Goal: Transaction & Acquisition: Purchase product/service

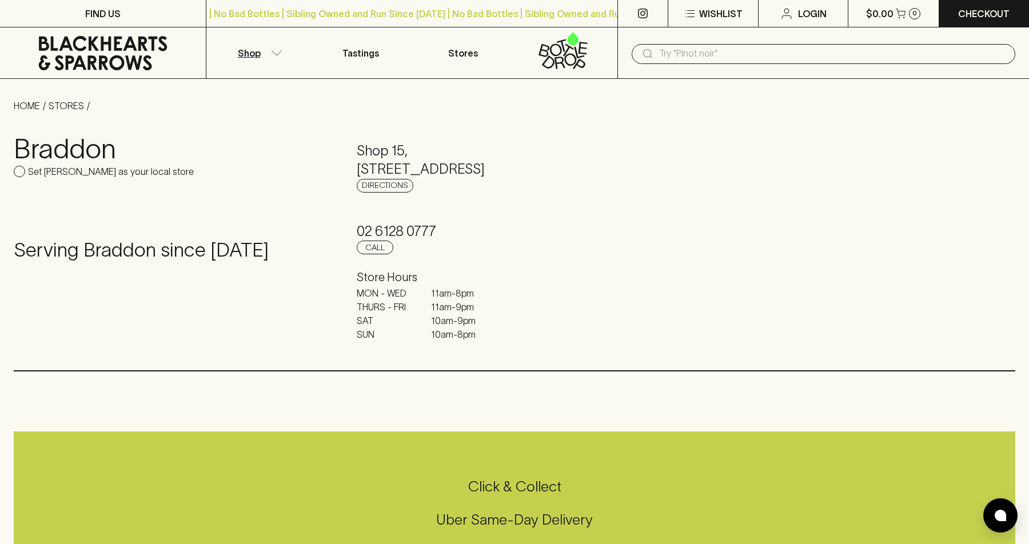
click at [266, 54] on button "Shop" at bounding box center [257, 52] width 103 height 51
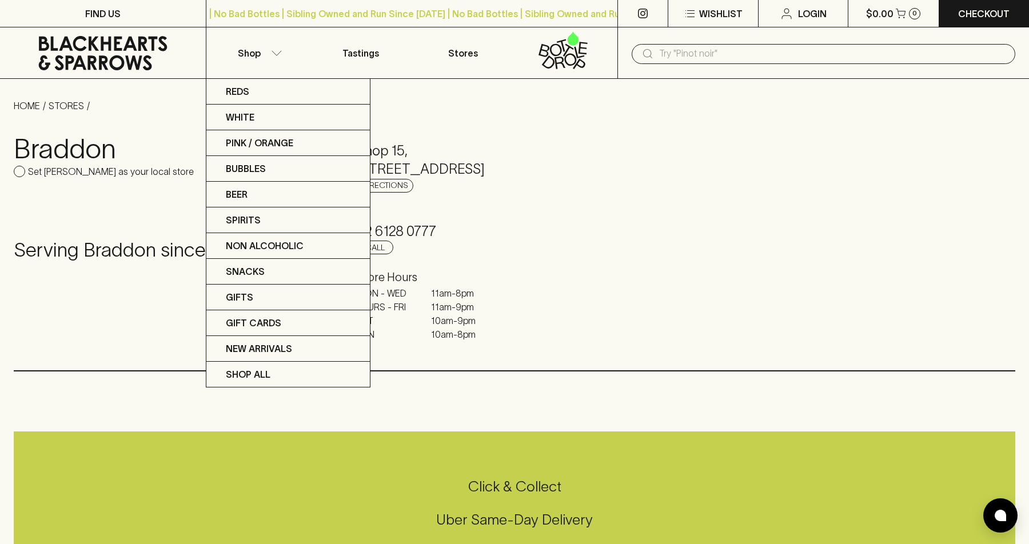
click at [714, 46] on div at bounding box center [514, 272] width 1029 height 544
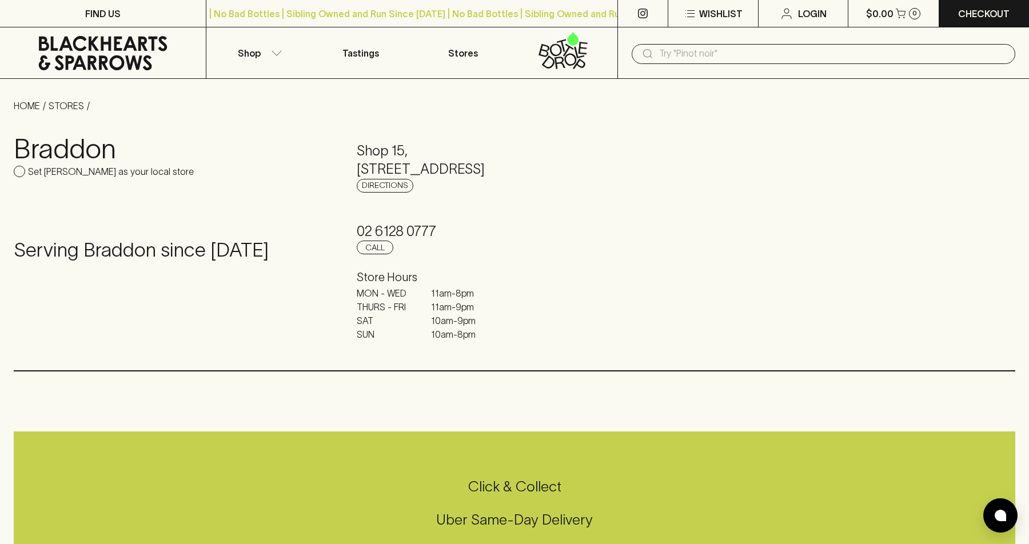
click at [712, 56] on input "text" at bounding box center [832, 54] width 347 height 18
type input "azteca"
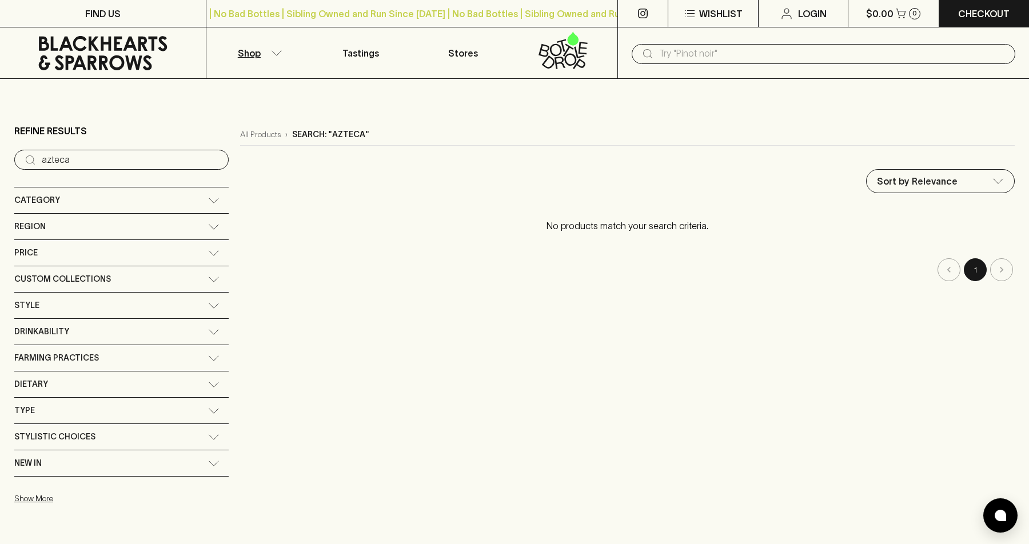
click at [253, 55] on p "Shop" at bounding box center [249, 53] width 23 height 14
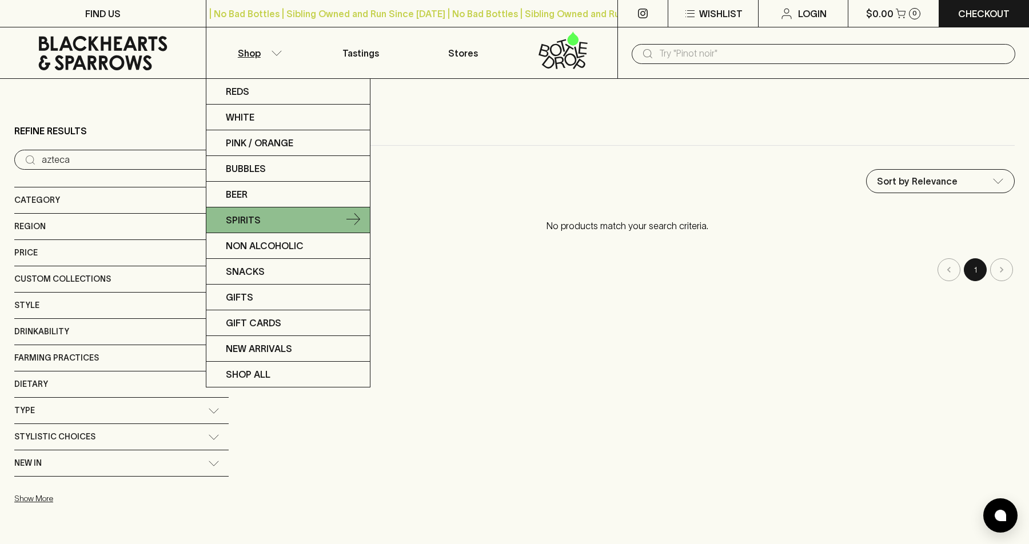
click at [263, 216] on link "Spirits" at bounding box center [287, 220] width 163 height 26
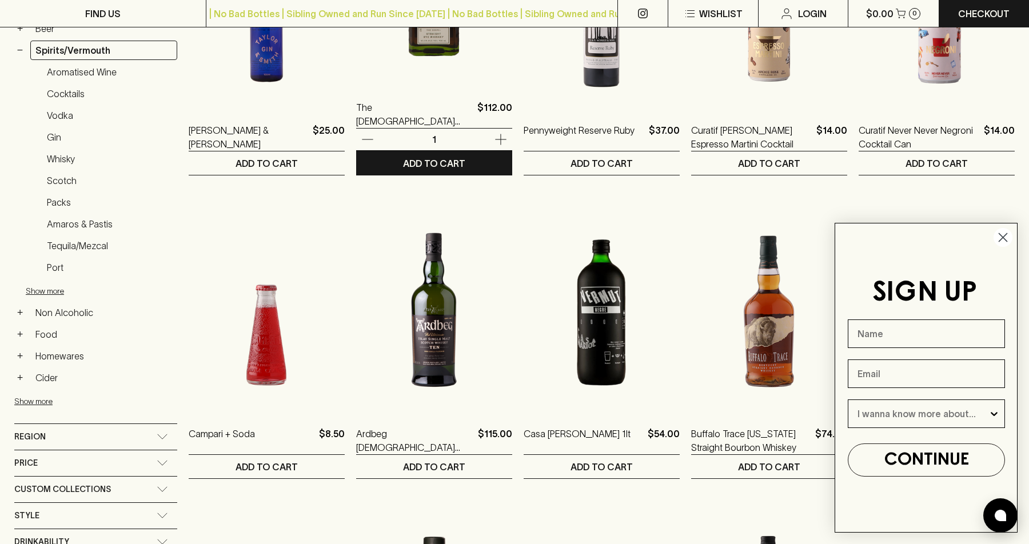
scroll to position [325, 0]
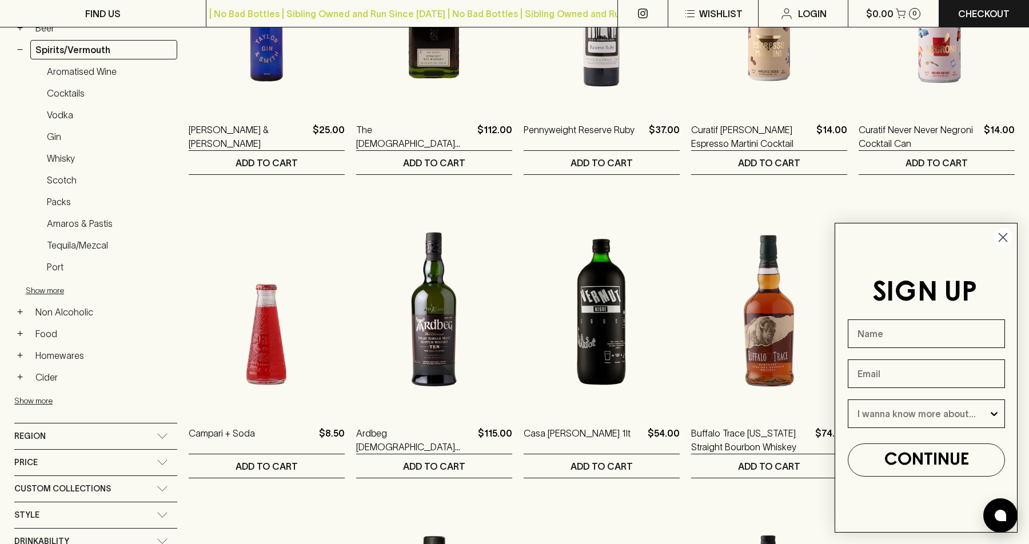
click at [1008, 237] on circle "Close dialog" at bounding box center [1002, 237] width 19 height 19
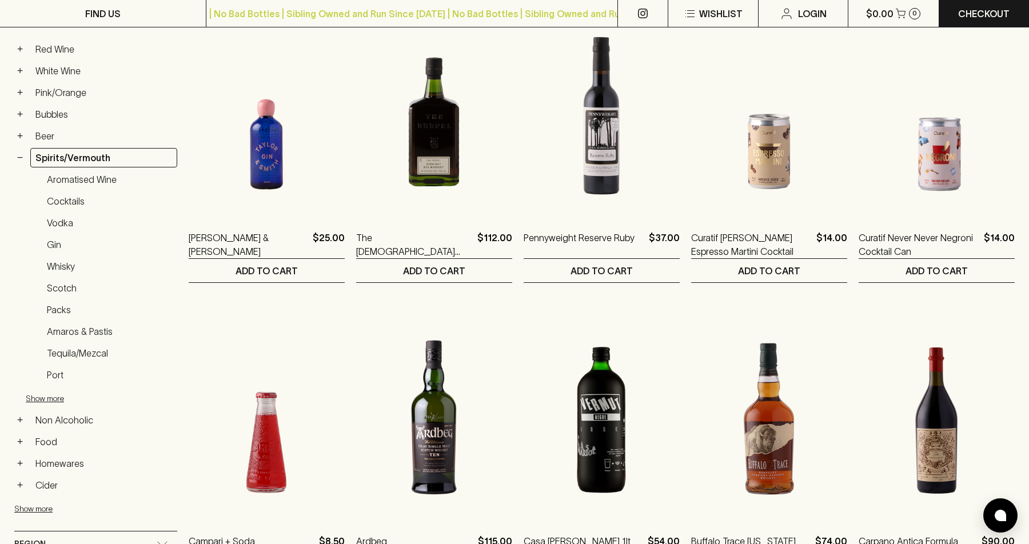
scroll to position [0, 0]
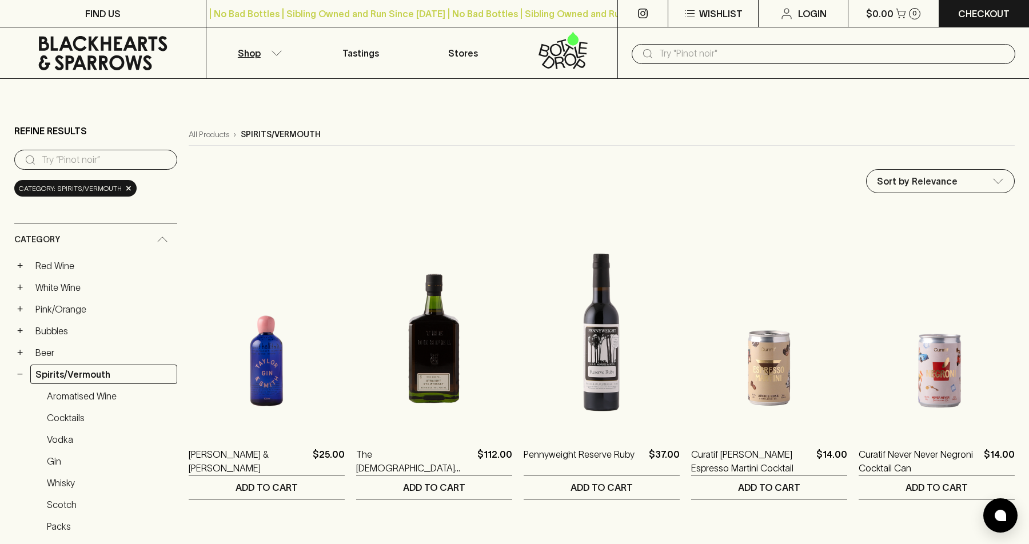
click at [743, 58] on input "text" at bounding box center [832, 54] width 347 height 18
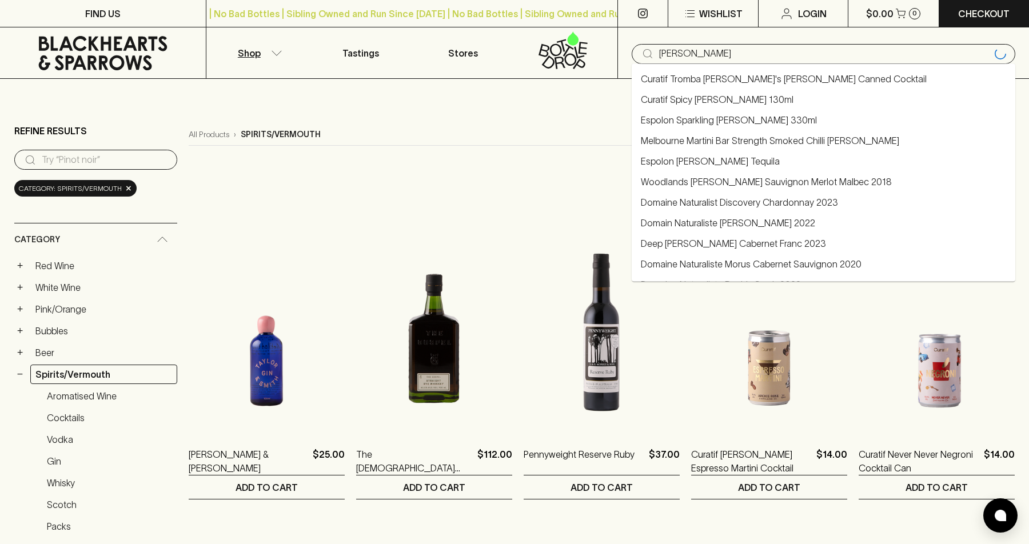
type input "[PERSON_NAME]"
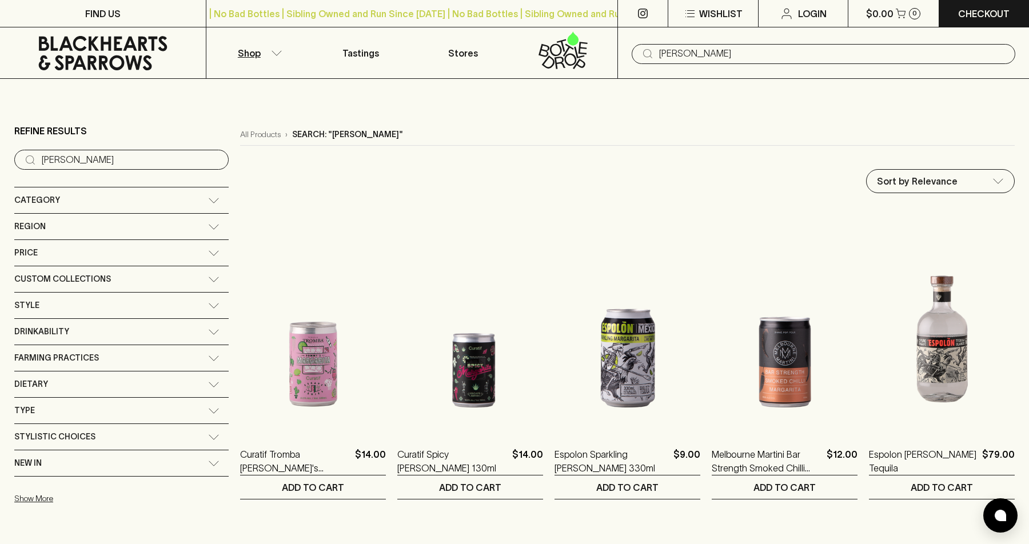
click at [787, 60] on input "[PERSON_NAME]" at bounding box center [832, 54] width 347 height 18
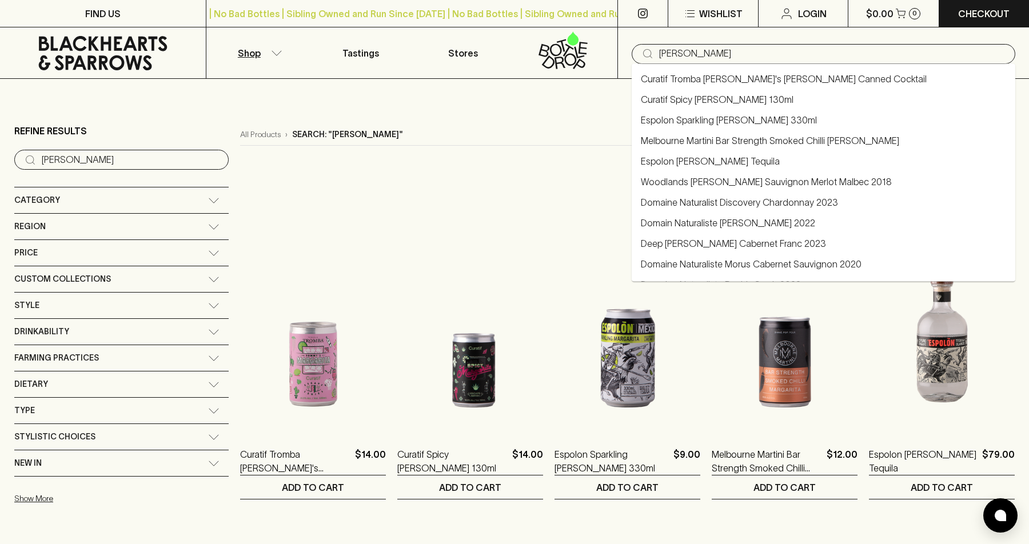
click at [697, 53] on input "[PERSON_NAME]" at bounding box center [832, 54] width 347 height 18
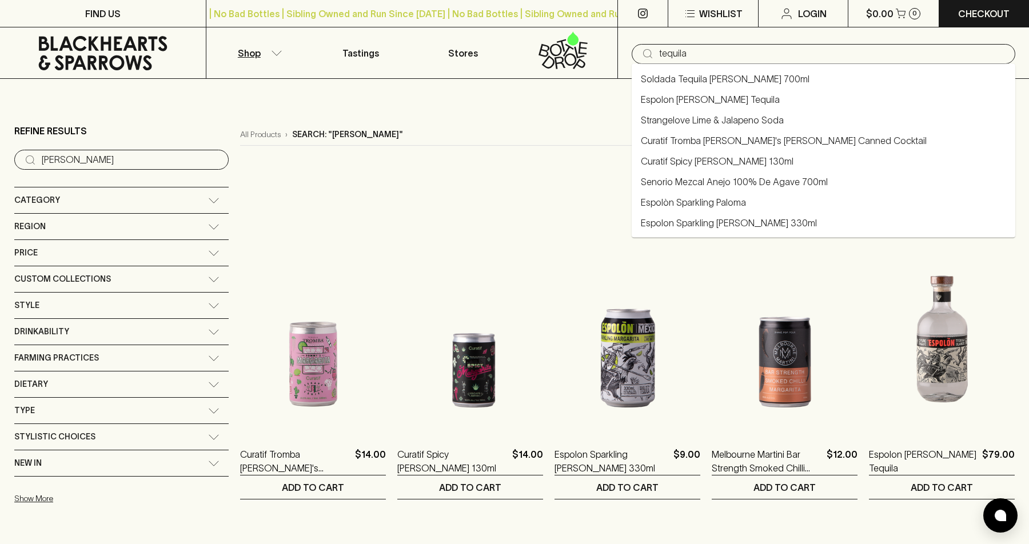
type input "tequila"
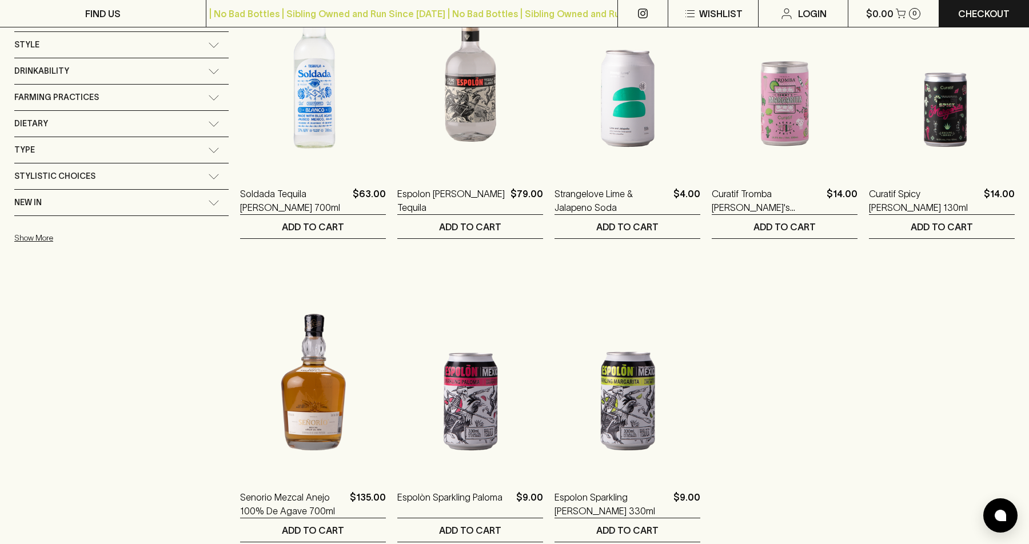
scroll to position [328, 0]
